Goal: Task Accomplishment & Management: Use online tool/utility

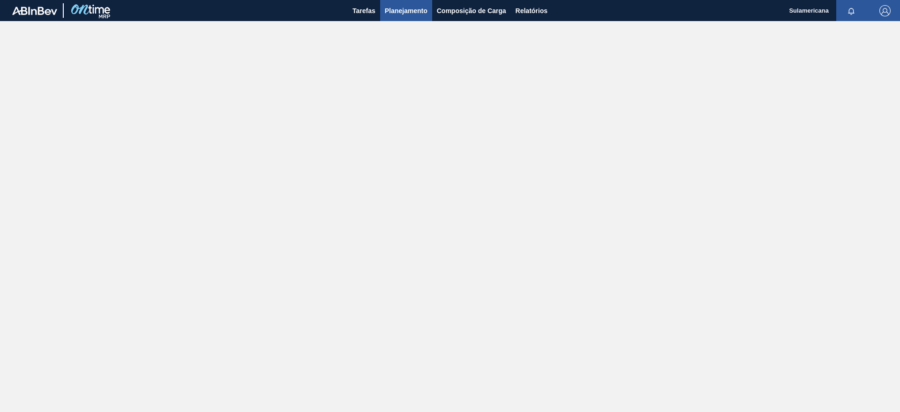
click at [404, 11] on span "Planejamento" at bounding box center [406, 10] width 43 height 11
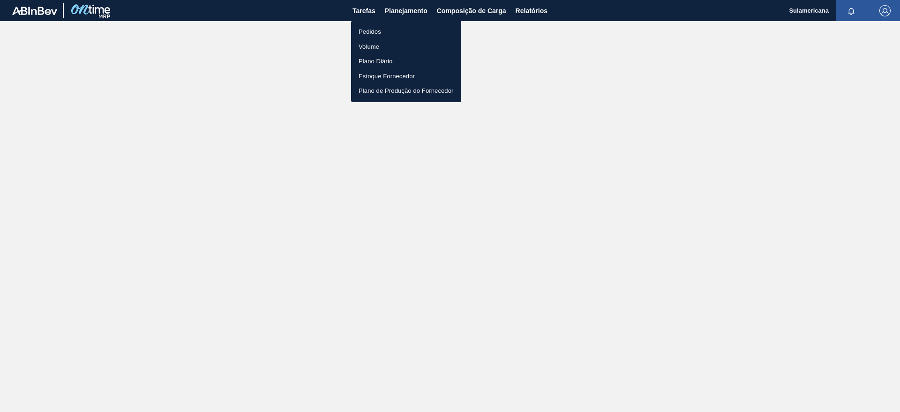
click at [377, 32] on li "Pedidos" at bounding box center [406, 31] width 110 height 15
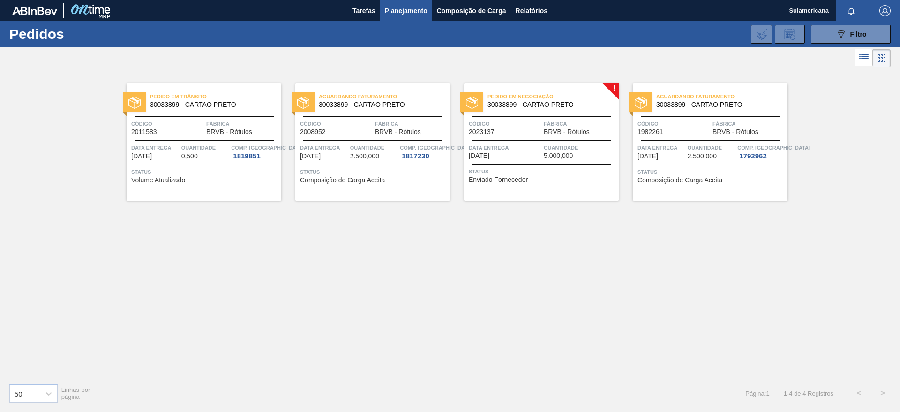
click at [478, 98] on img at bounding box center [472, 103] width 12 height 12
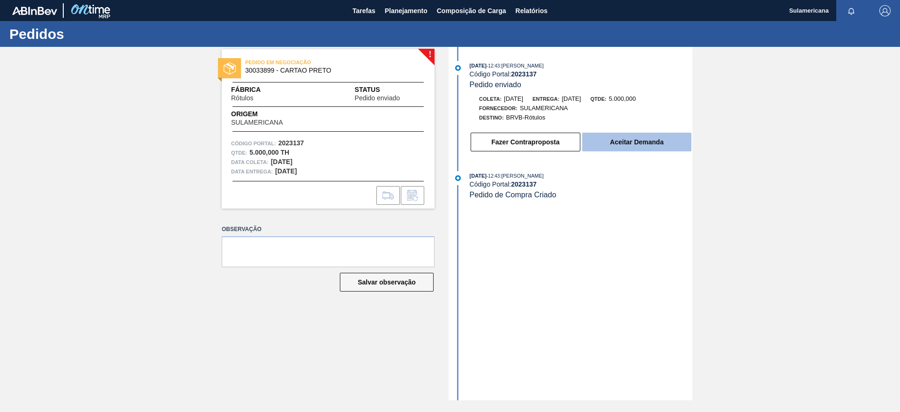
click at [657, 141] on button "Aceitar Demanda" at bounding box center [636, 142] width 109 height 19
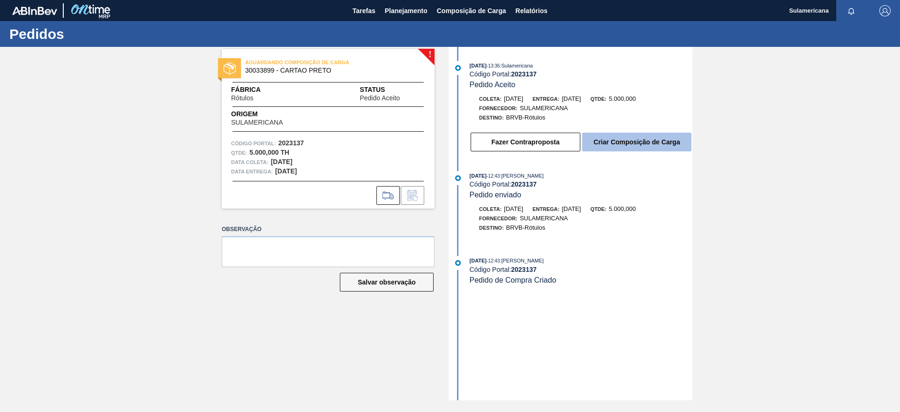
click at [630, 140] on button "Criar Composição de Carga" at bounding box center [636, 142] width 109 height 19
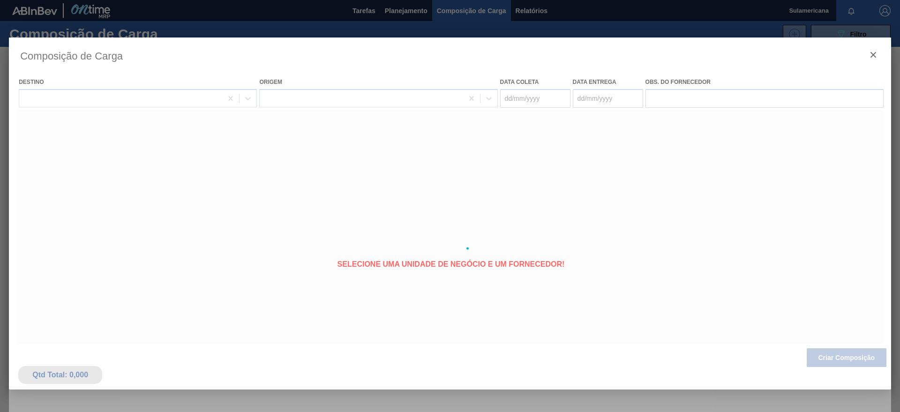
type coleta "[DATE]"
type entrega "[DATE]"
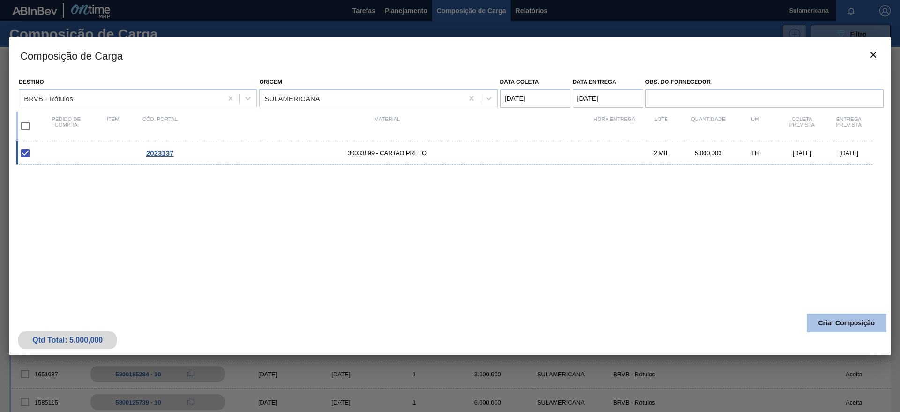
click at [845, 324] on button "Criar Composição" at bounding box center [847, 323] width 80 height 19
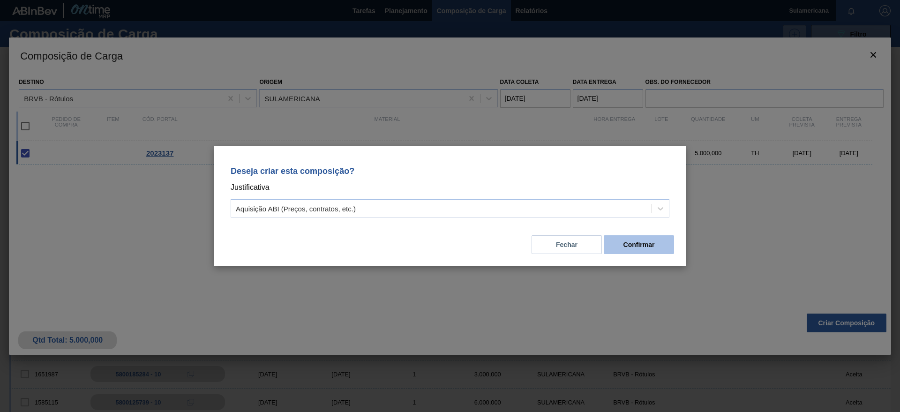
click at [647, 249] on button "Confirmar" at bounding box center [639, 244] width 70 height 19
